Goal: Task Accomplishment & Management: Use online tool/utility

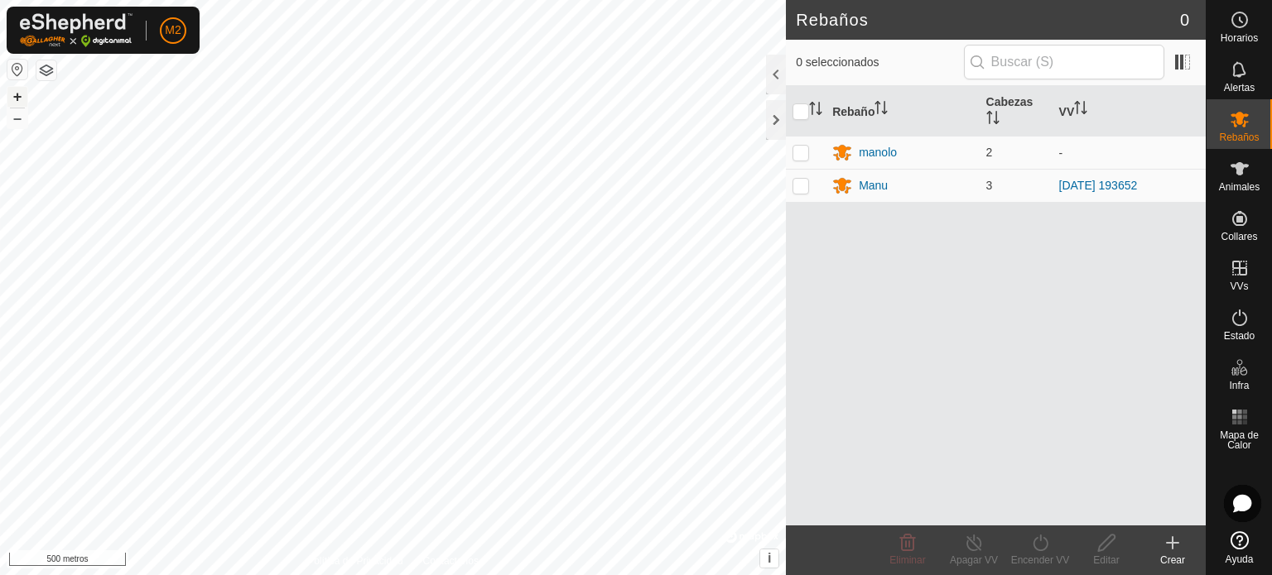
click at [17, 94] on font "+" at bounding box center [17, 96] width 9 height 17
click at [20, 99] on font "+" at bounding box center [17, 96] width 9 height 17
click at [1235, 323] on icon at bounding box center [1239, 318] width 20 height 20
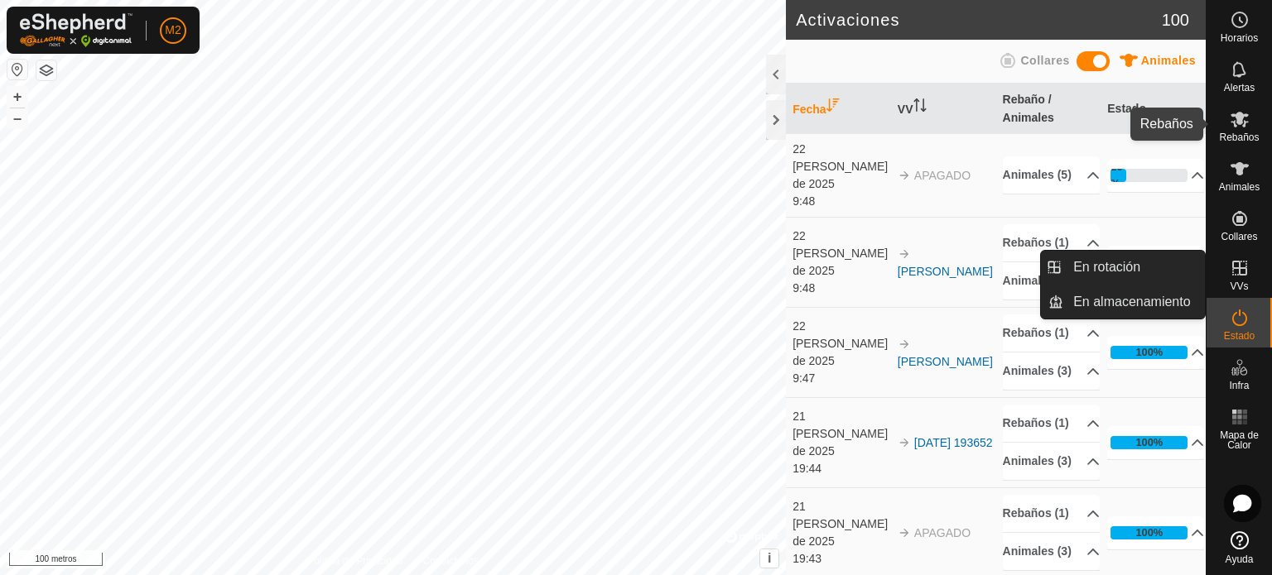
click at [1230, 132] on font "Rebaños" at bounding box center [1239, 138] width 40 height 12
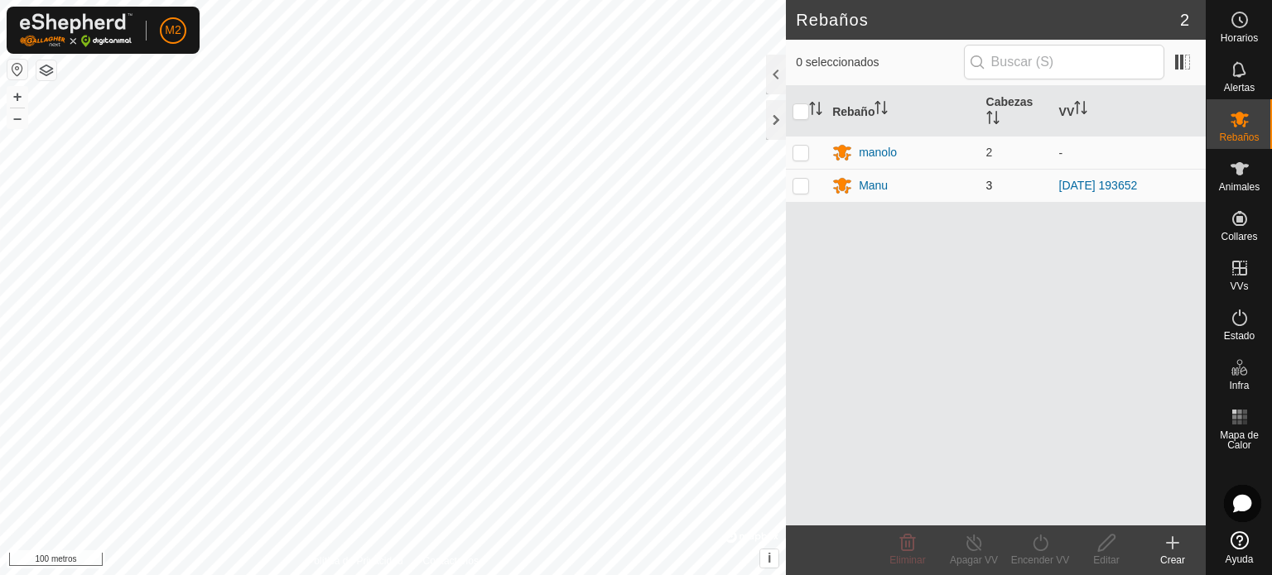
click at [801, 185] on p-checkbox at bounding box center [800, 185] width 17 height 13
checkbox input "true"
click at [1042, 539] on icon at bounding box center [1040, 543] width 21 height 20
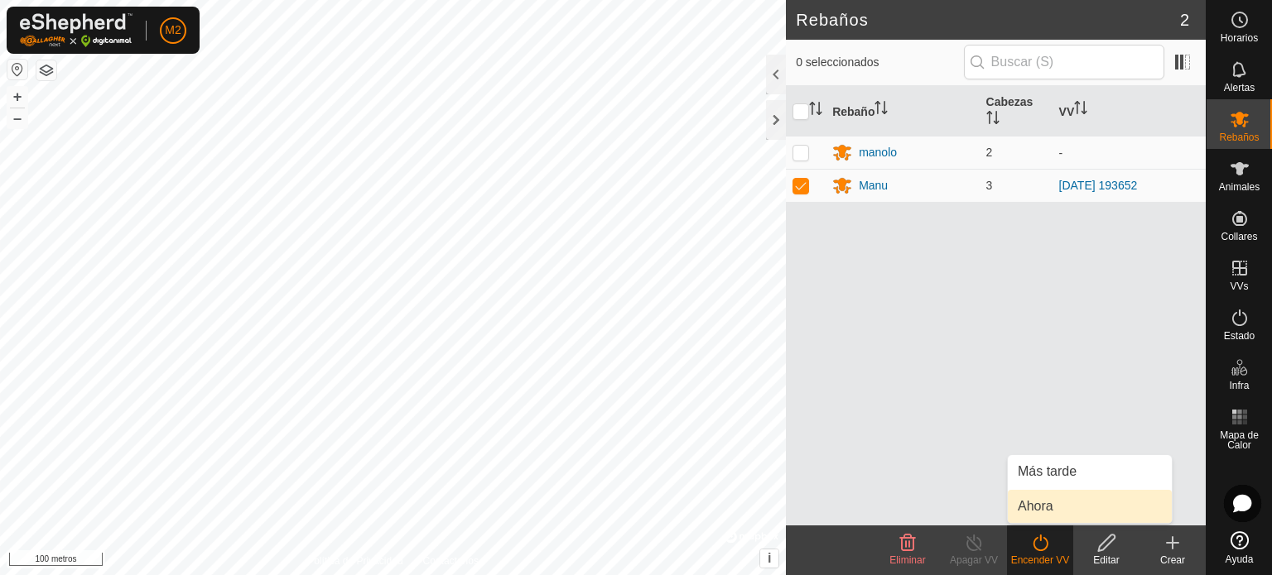
click at [1046, 506] on link "Ahora" at bounding box center [1090, 506] width 164 height 33
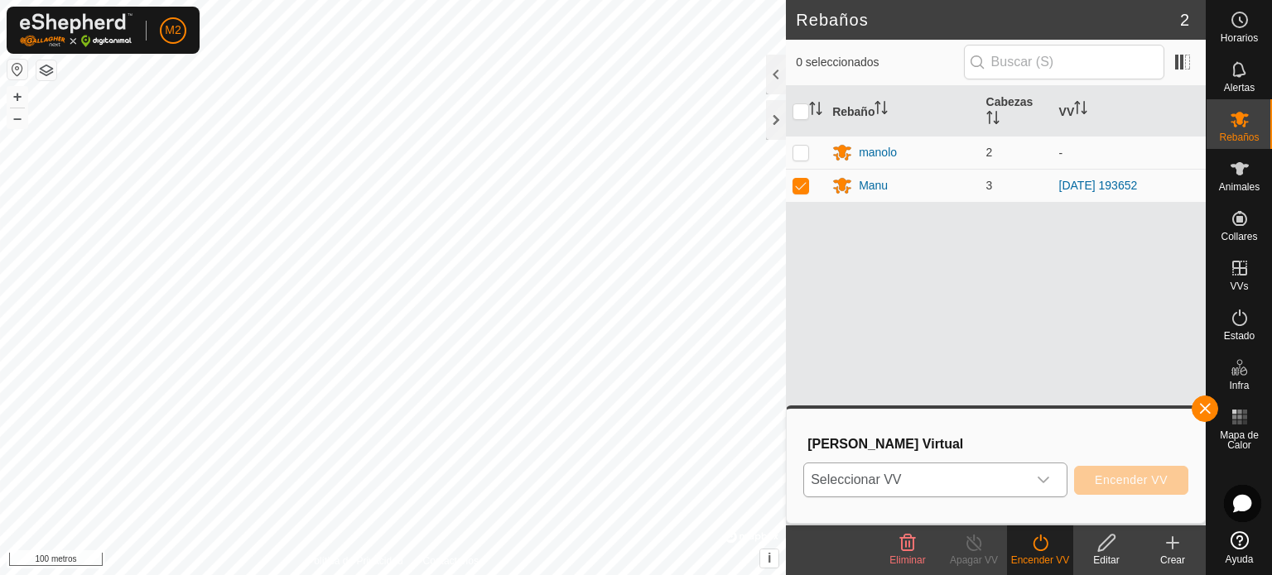
click at [1046, 483] on icon "disparador desplegable" at bounding box center [1043, 480] width 13 height 13
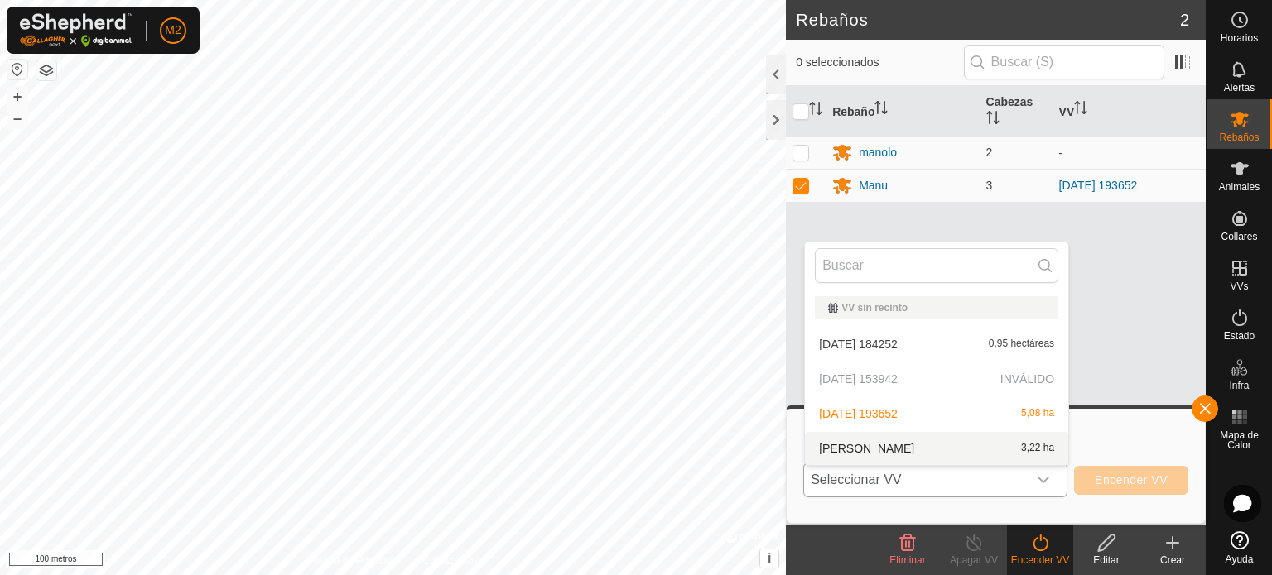
click at [870, 446] on li "[PERSON_NAME] 3,22 ha" at bounding box center [936, 448] width 263 height 33
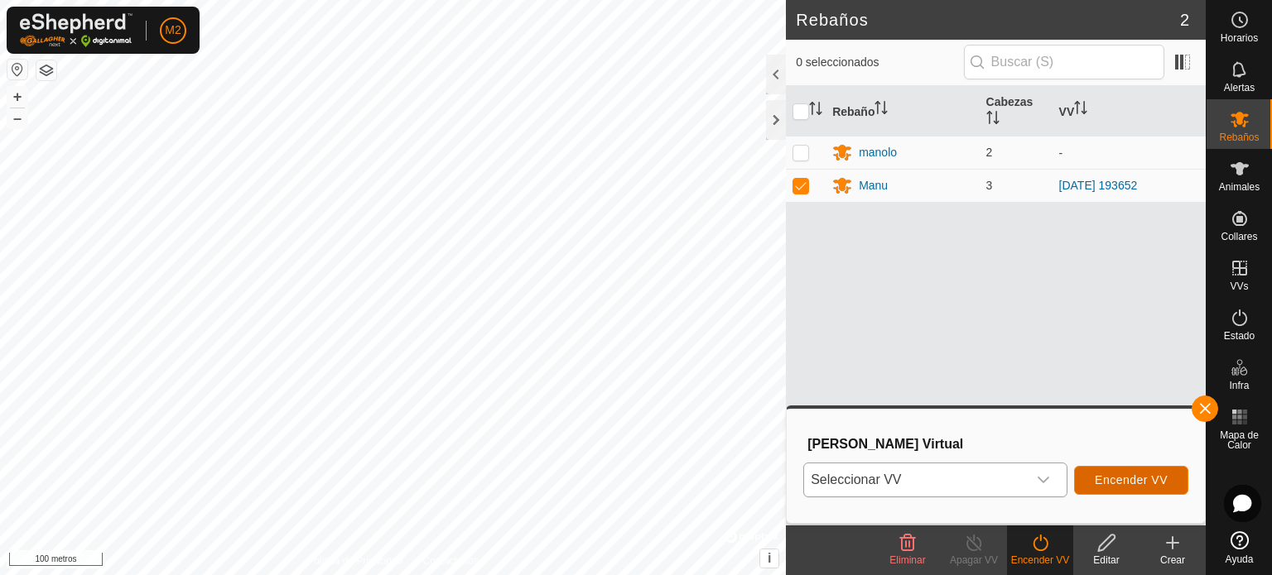
click at [1096, 474] on font "Encender VV" at bounding box center [1130, 480] width 73 height 13
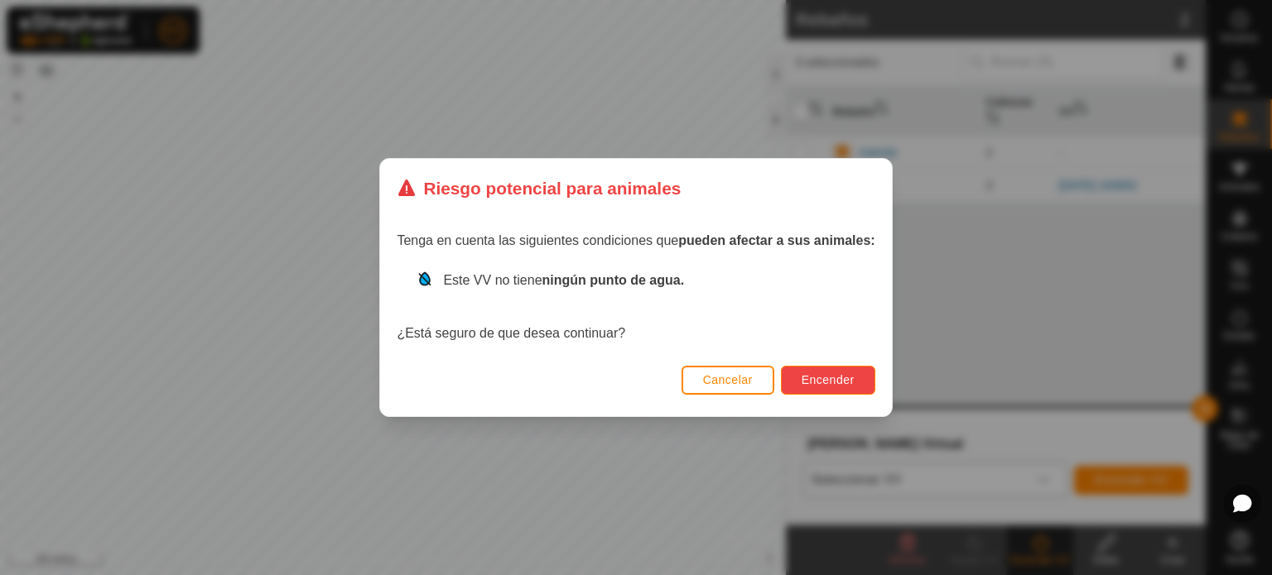
click at [830, 374] on font "Encender" at bounding box center [827, 379] width 53 height 13
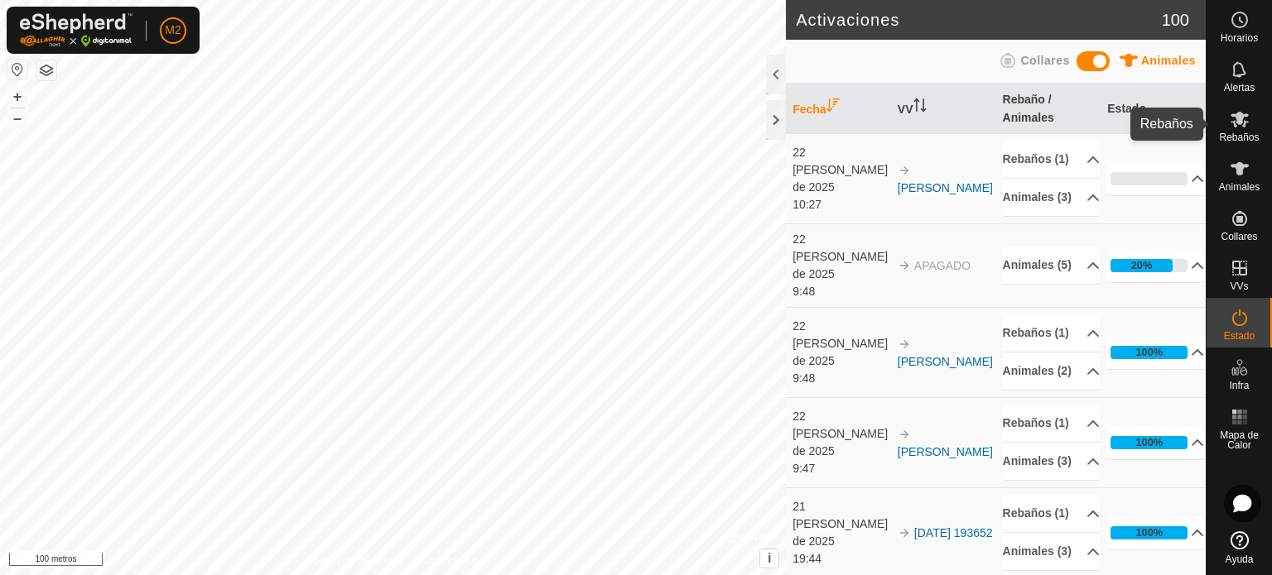
click at [1232, 127] on icon at bounding box center [1239, 119] width 20 height 20
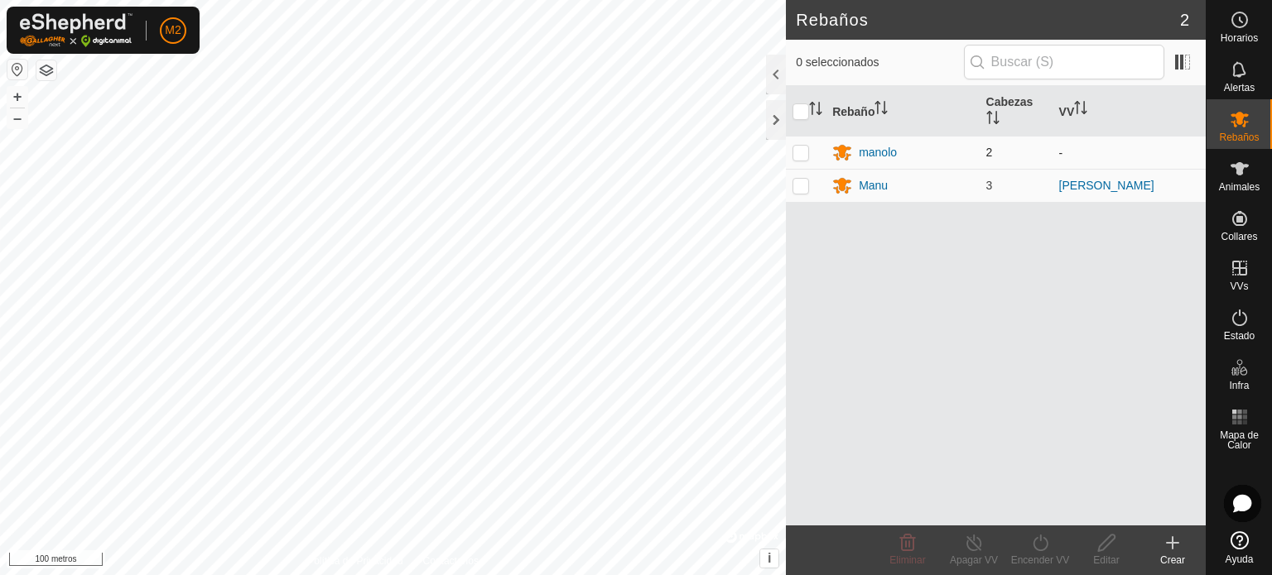
click at [801, 151] on p-checkbox at bounding box center [800, 152] width 17 height 13
checkbox input "true"
click at [1046, 542] on icon at bounding box center [1039, 543] width 15 height 17
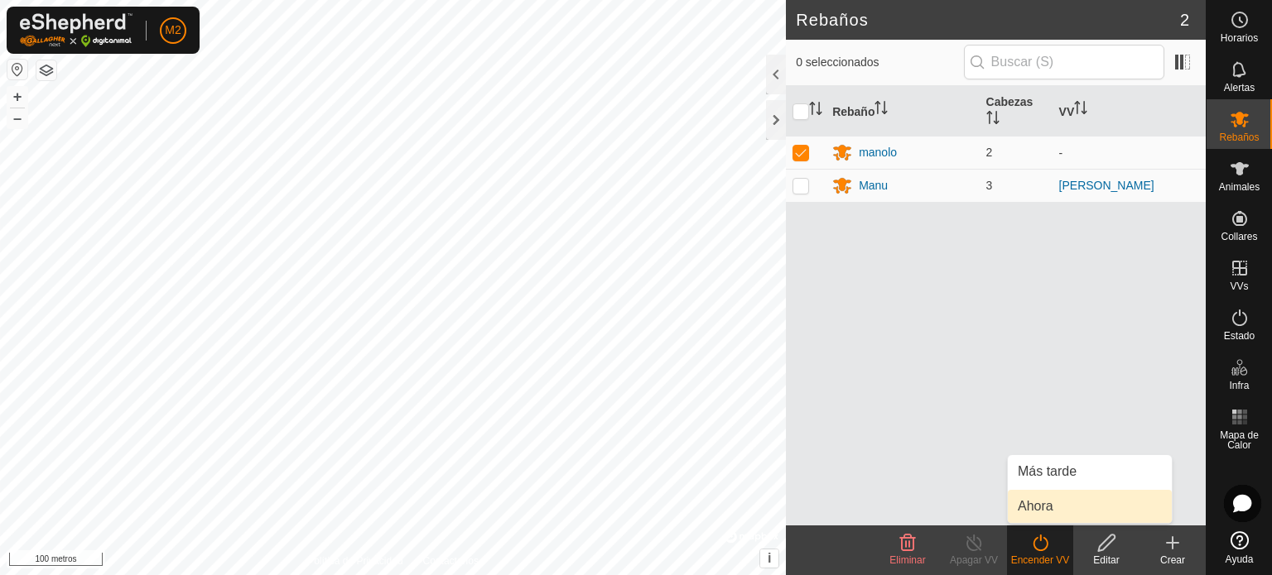
click at [1051, 512] on link "Ahora" at bounding box center [1090, 506] width 164 height 33
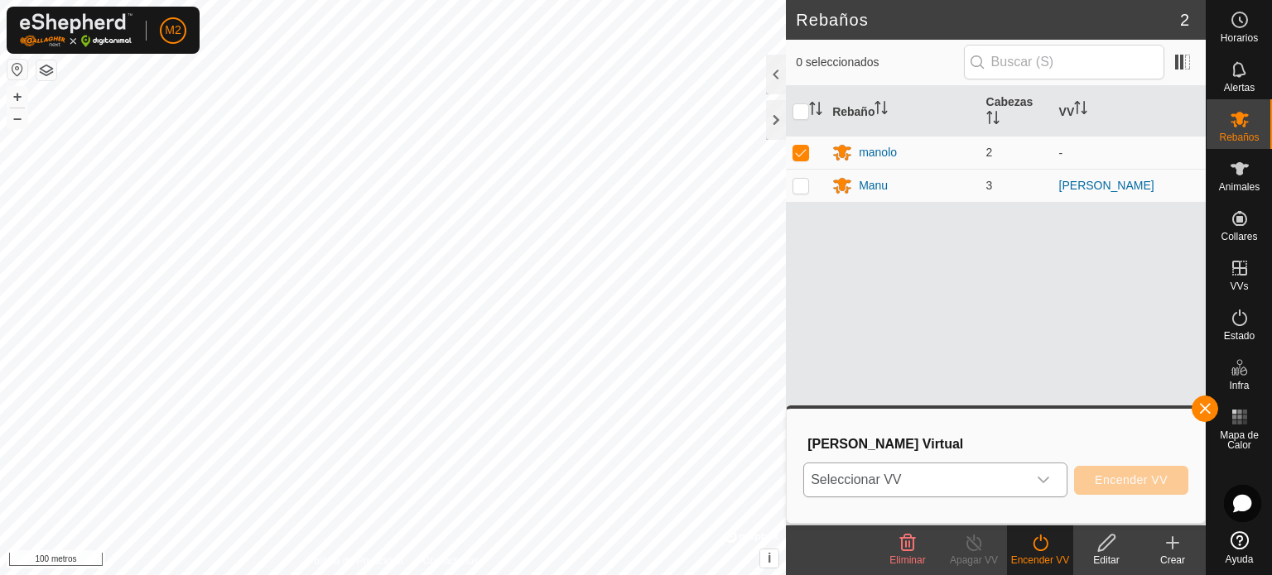
click at [1046, 481] on icon "disparador desplegable" at bounding box center [1043, 480] width 13 height 13
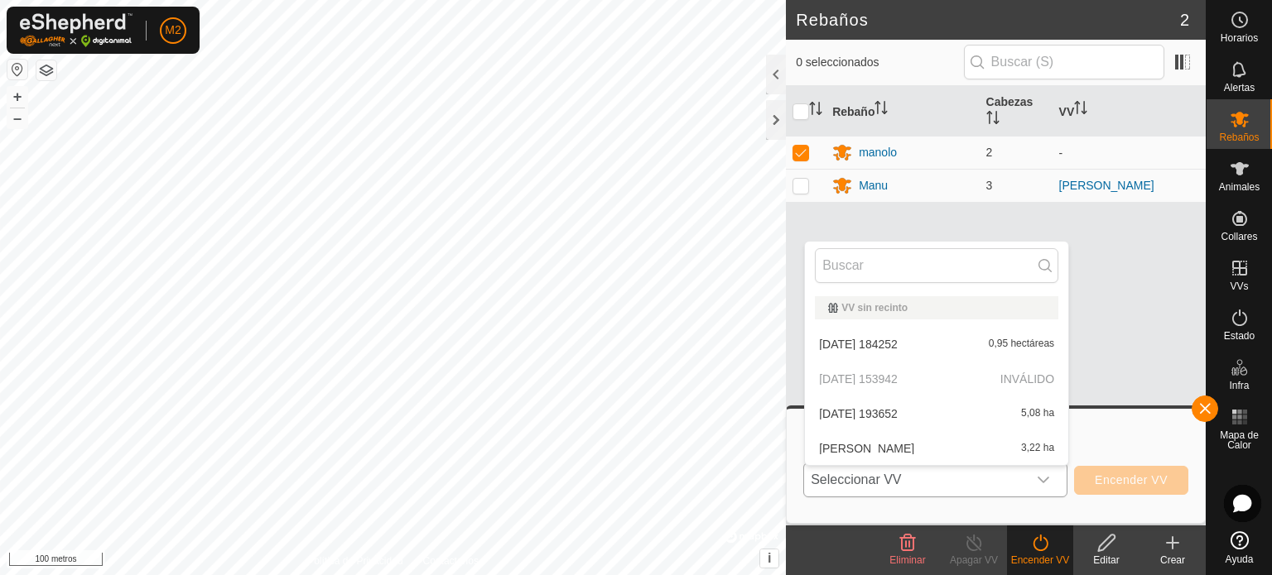
click at [851, 442] on li "[PERSON_NAME] 3,22 ha" at bounding box center [936, 448] width 263 height 33
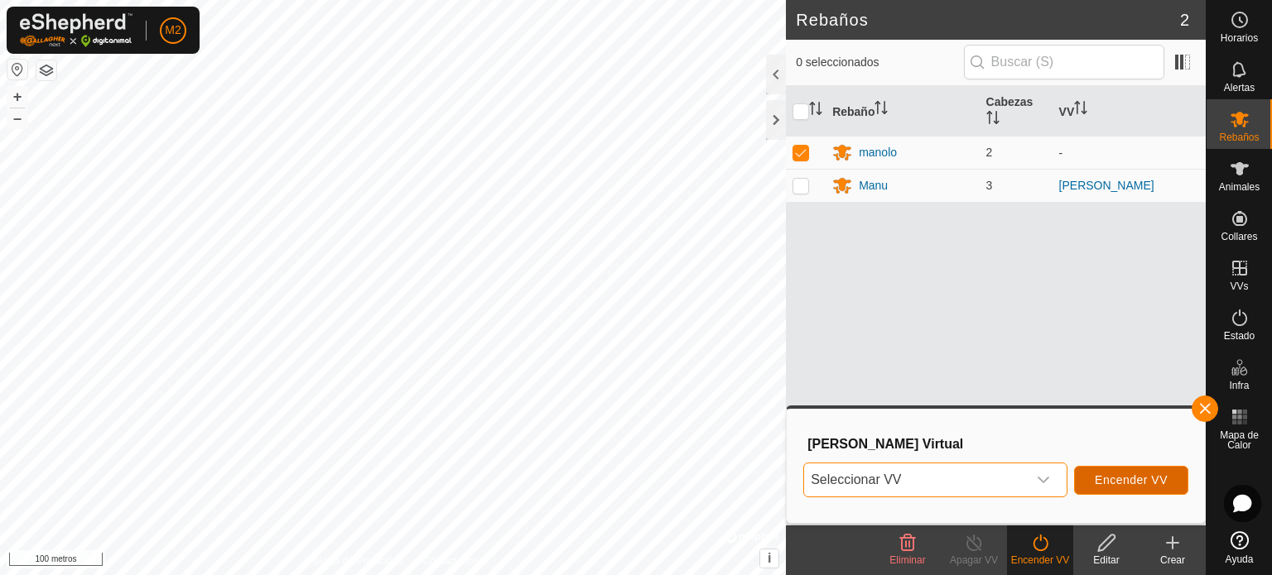
click at [1136, 481] on font "Encender VV" at bounding box center [1130, 480] width 73 height 13
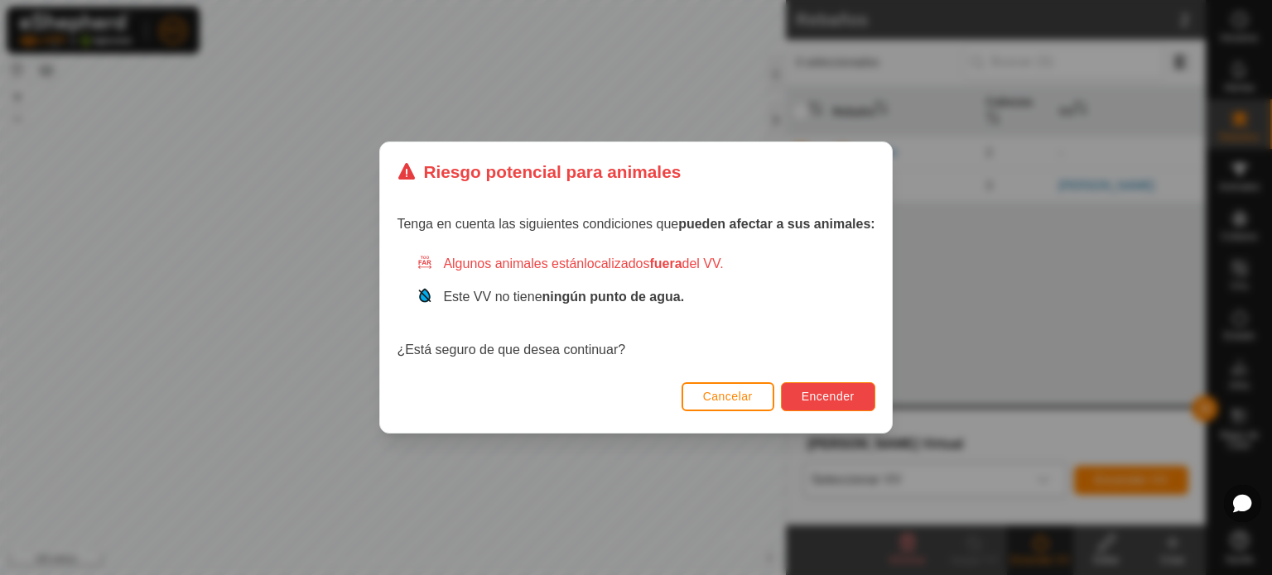
click at [851, 393] on font "Encender" at bounding box center [827, 396] width 53 height 13
